Goal: Task Accomplishment & Management: Manage account settings

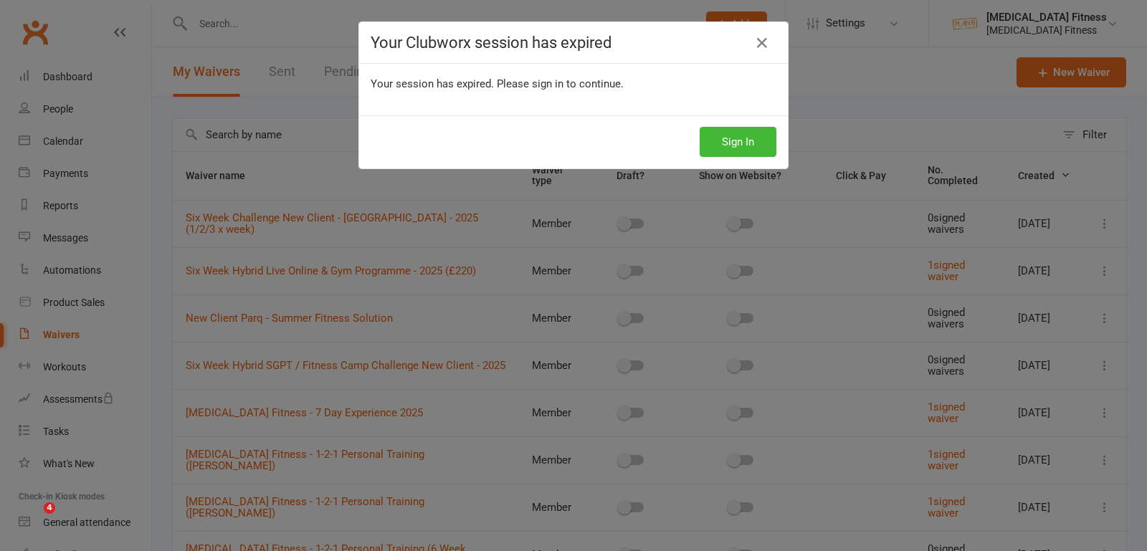
select select "100"
click at [739, 127] on button "Sign In" at bounding box center [737, 142] width 77 height 30
click at [739, 130] on button "Sign In" at bounding box center [737, 142] width 77 height 30
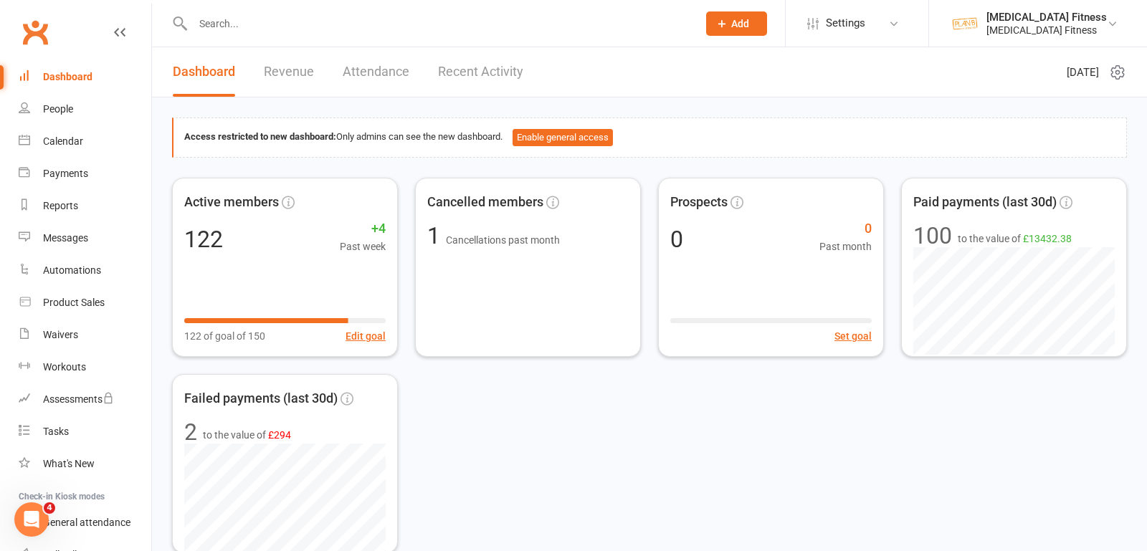
click at [239, 25] on input "text" at bounding box center [437, 24] width 499 height 20
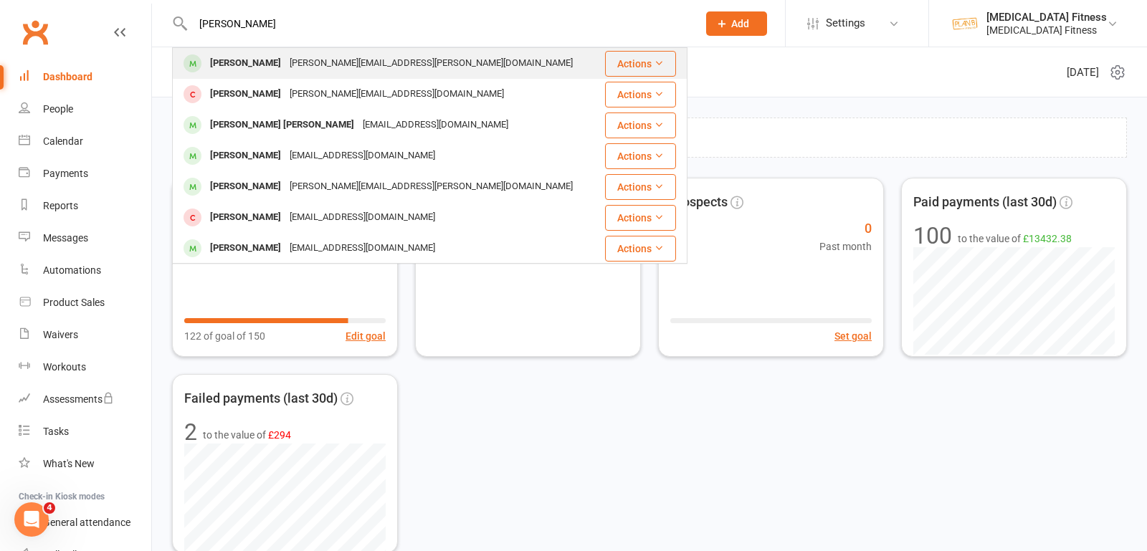
type input "[PERSON_NAME]"
click at [248, 57] on div "[PERSON_NAME]" at bounding box center [246, 63] width 80 height 21
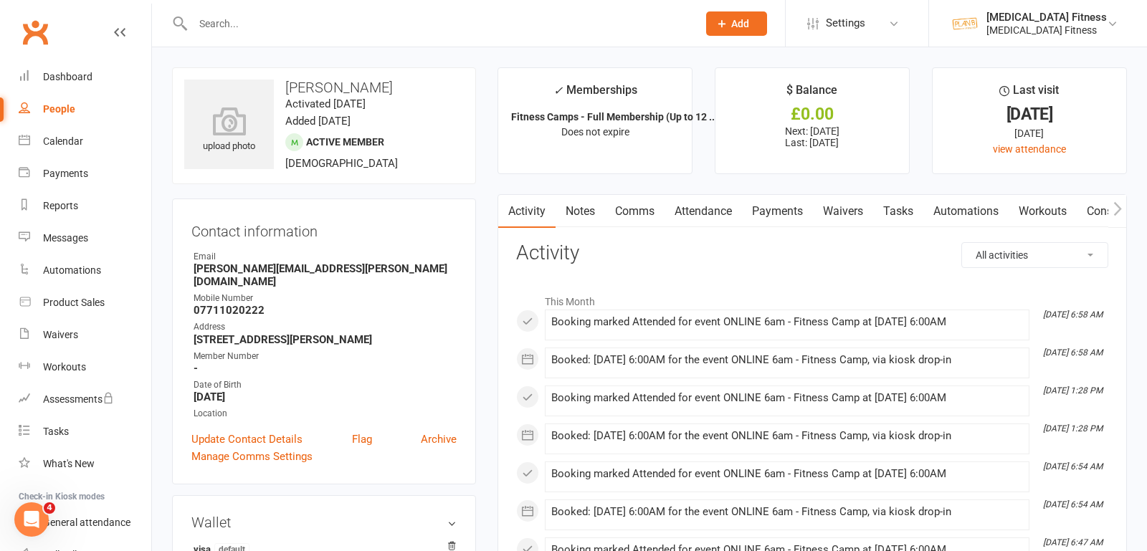
click at [767, 213] on link "Payments" at bounding box center [777, 211] width 71 height 33
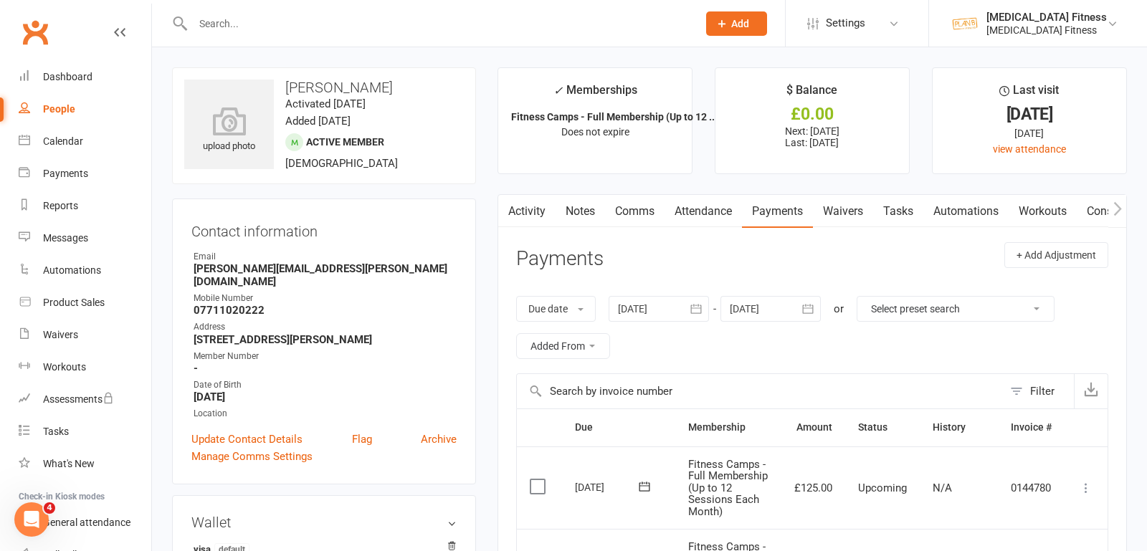
scroll to position [11, 0]
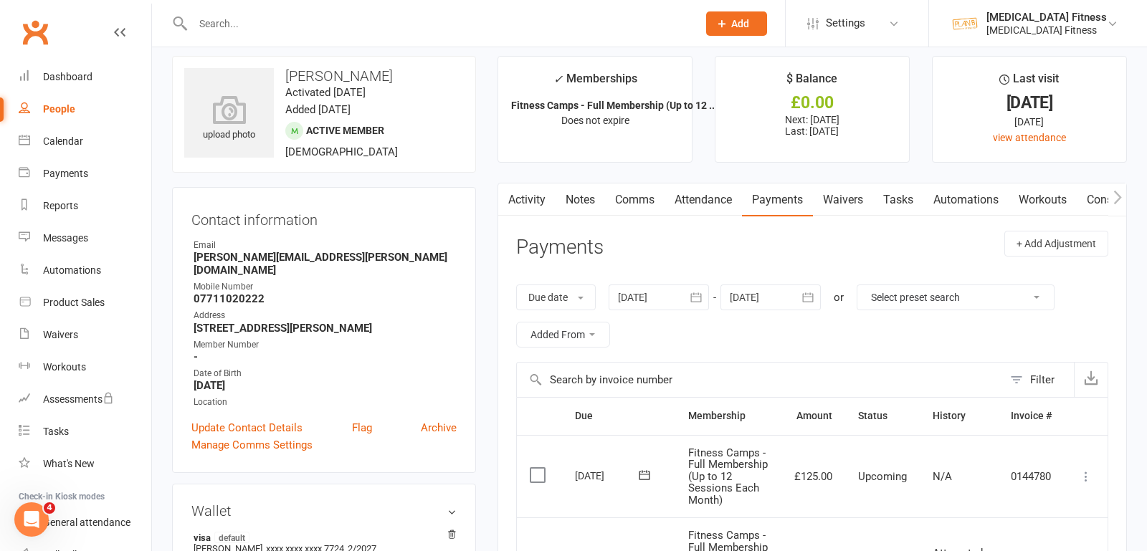
click at [575, 198] on link "Notes" at bounding box center [579, 199] width 49 height 33
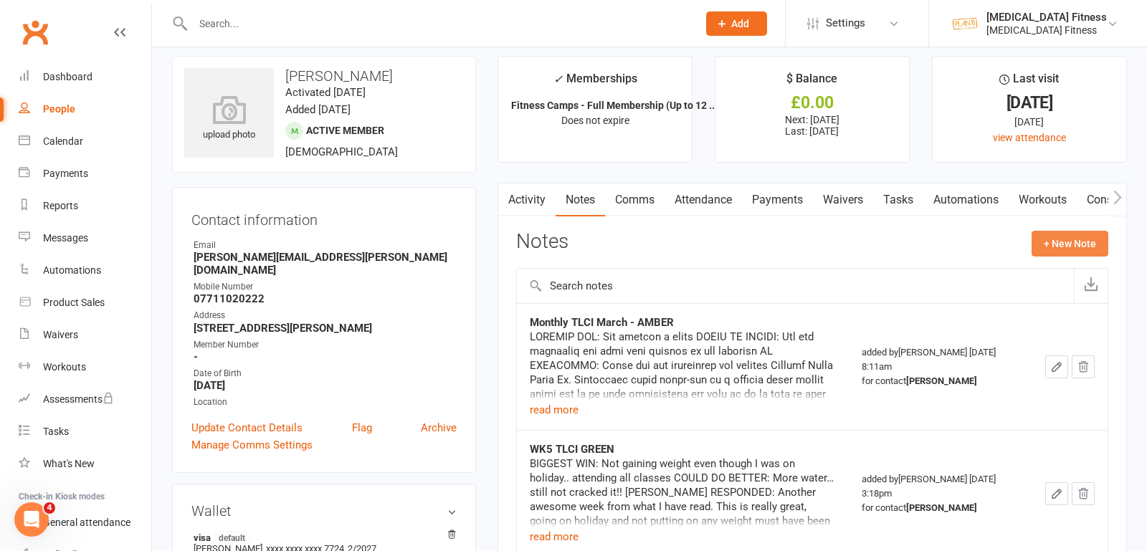
click at [1063, 247] on button "+ New Note" at bounding box center [1069, 244] width 77 height 26
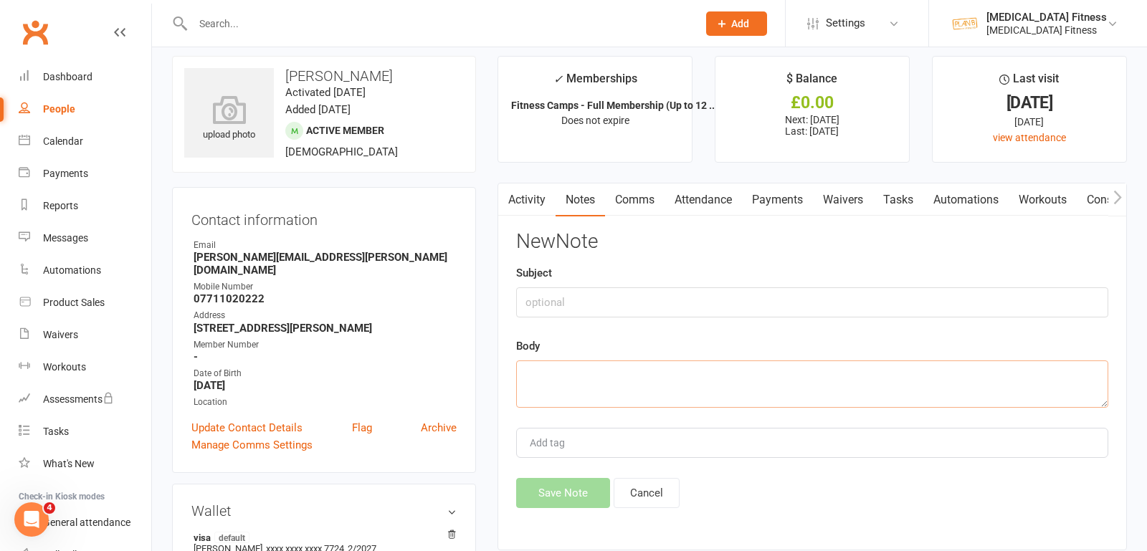
click at [613, 369] on textarea at bounding box center [812, 383] width 592 height 47
paste textarea "Hi [PERSON_NAME] just to let you and the team know I had gynaecological surgery…"
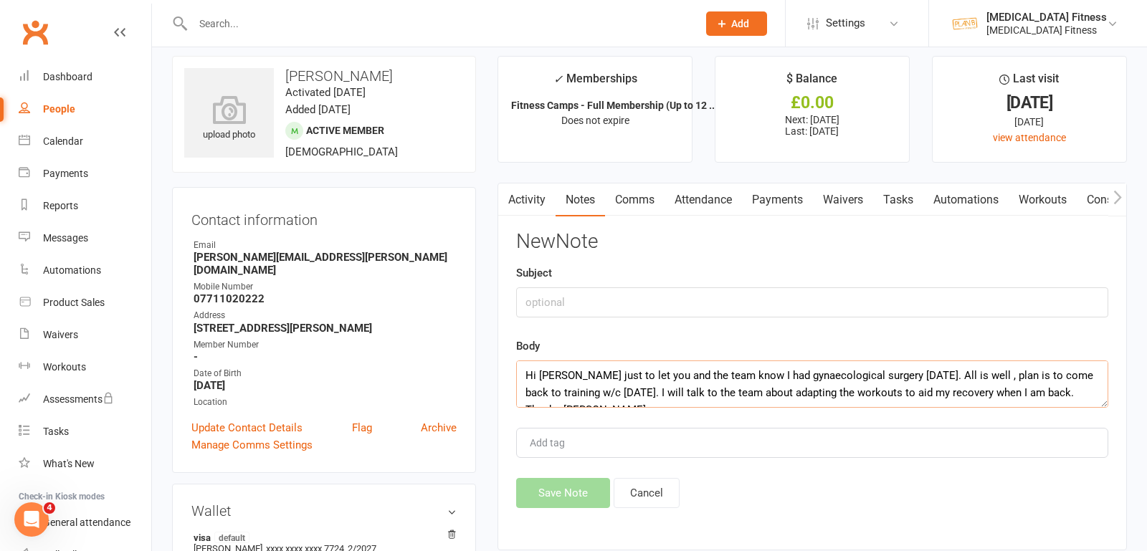
scroll to position [9, 0]
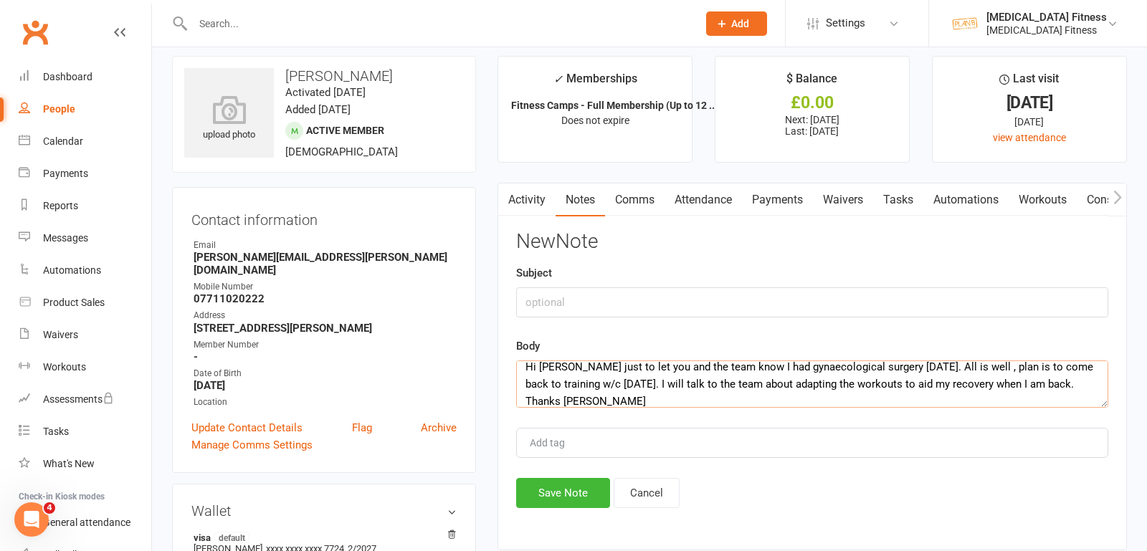
type textarea "Hi [PERSON_NAME] just to let you and the team know I had gynaecological surgery…"
click at [568, 299] on input "text" at bounding box center [812, 302] width 592 height 30
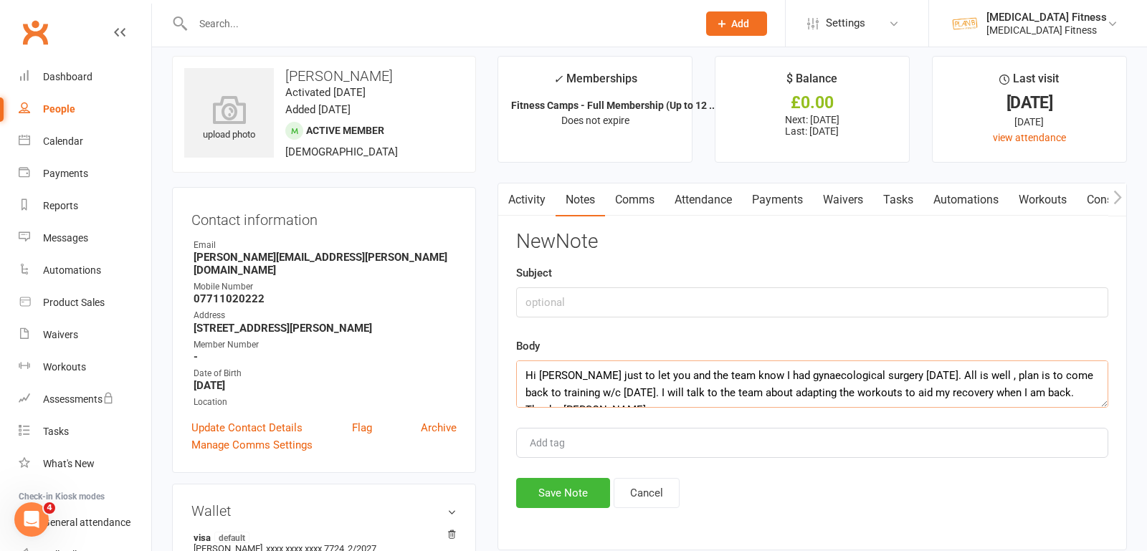
drag, startPoint x: 863, startPoint y: 363, endPoint x: 754, endPoint y: 373, distance: 109.4
click at [754, 373] on textarea "Hi [PERSON_NAME] just to let you and the team know I had gynaecological surgery…" at bounding box center [812, 383] width 592 height 47
click at [700, 296] on input "text" at bounding box center [812, 302] width 592 height 30
paste input "gynaecological surgery"
click at [530, 301] on input "gynaecological surgery" at bounding box center [812, 302] width 592 height 30
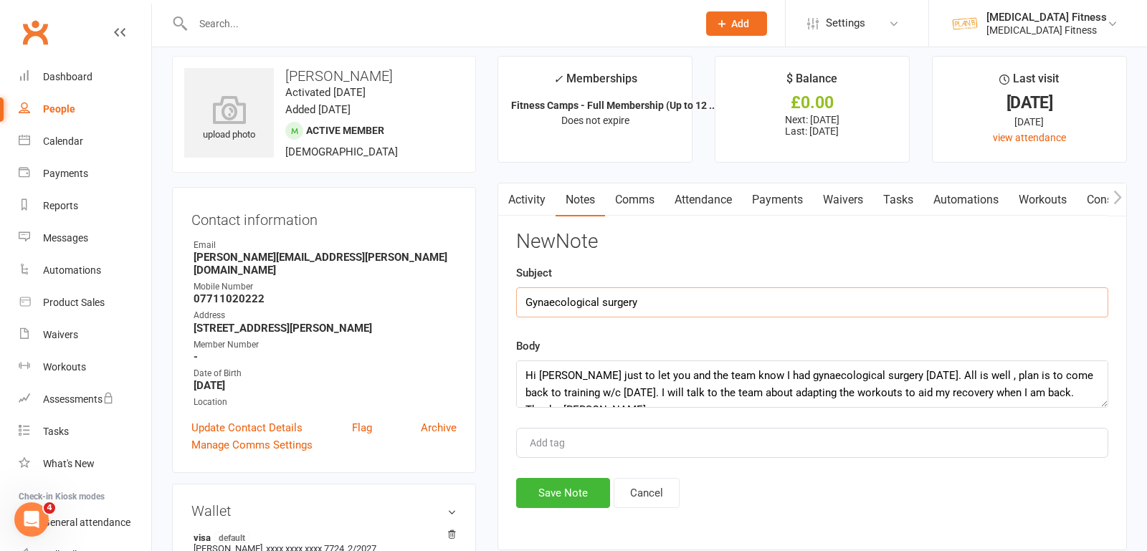
click at [606, 301] on input "Gynaecological surgery" at bounding box center [812, 302] width 592 height 30
type input "Gynaecological Surgery"
click at [581, 478] on button "Save Note" at bounding box center [563, 493] width 94 height 30
